Goal: Task Accomplishment & Management: Manage account settings

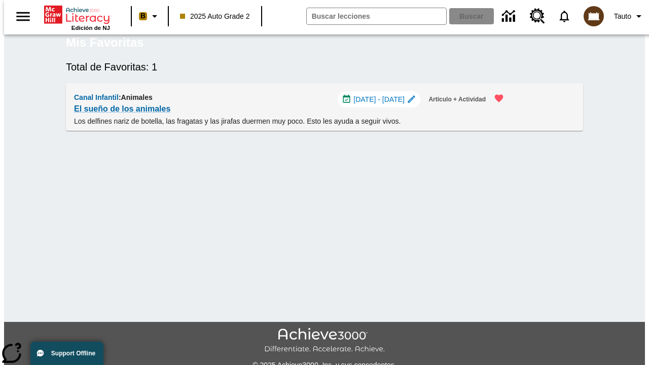
click at [382, 105] on span "[DATE] - [DATE]" at bounding box center [379, 99] width 51 height 11
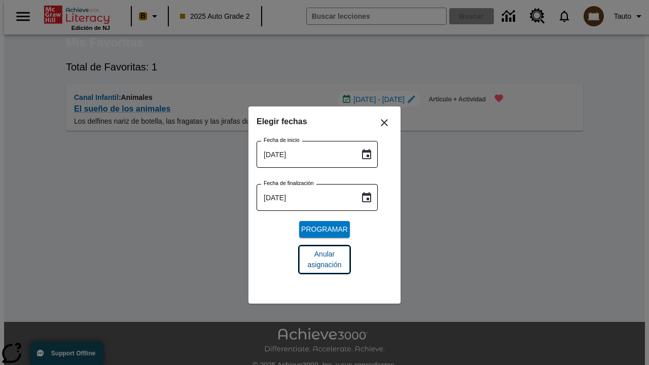
click at [325, 260] on span "Anular asignación" at bounding box center [324, 259] width 35 height 21
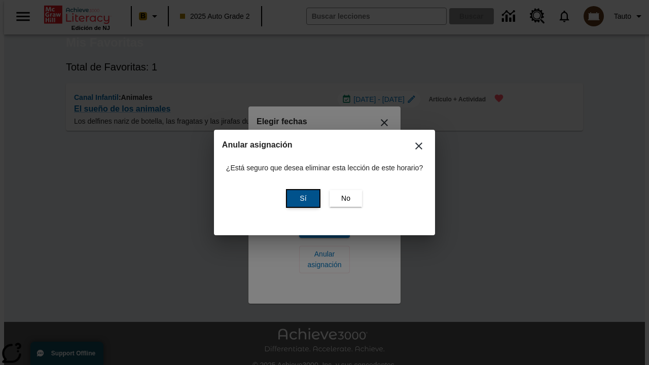
click at [302, 198] on span "Sí" at bounding box center [303, 198] width 7 height 11
